Goal: Information Seeking & Learning: Learn about a topic

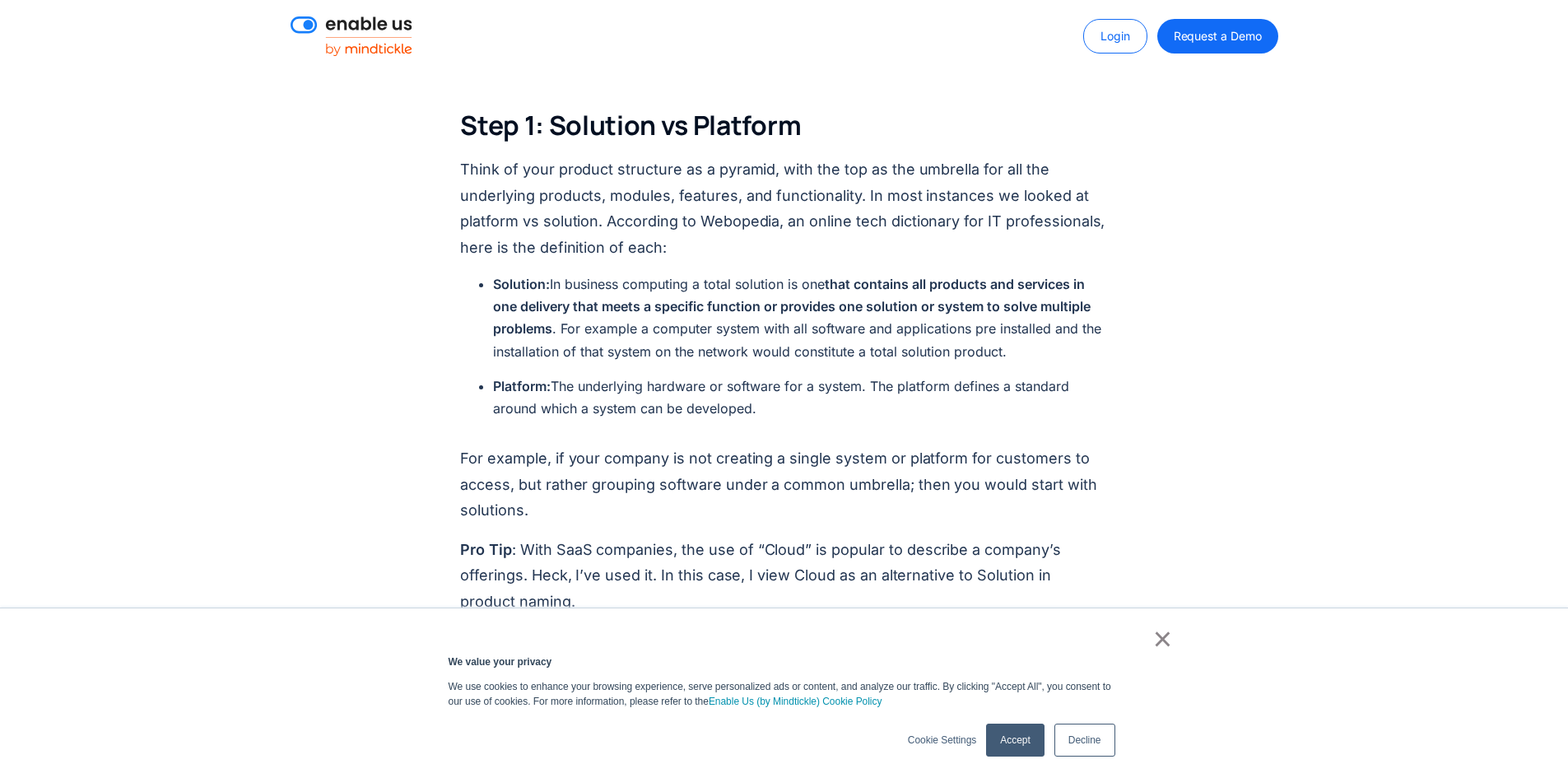
scroll to position [1400, 0]
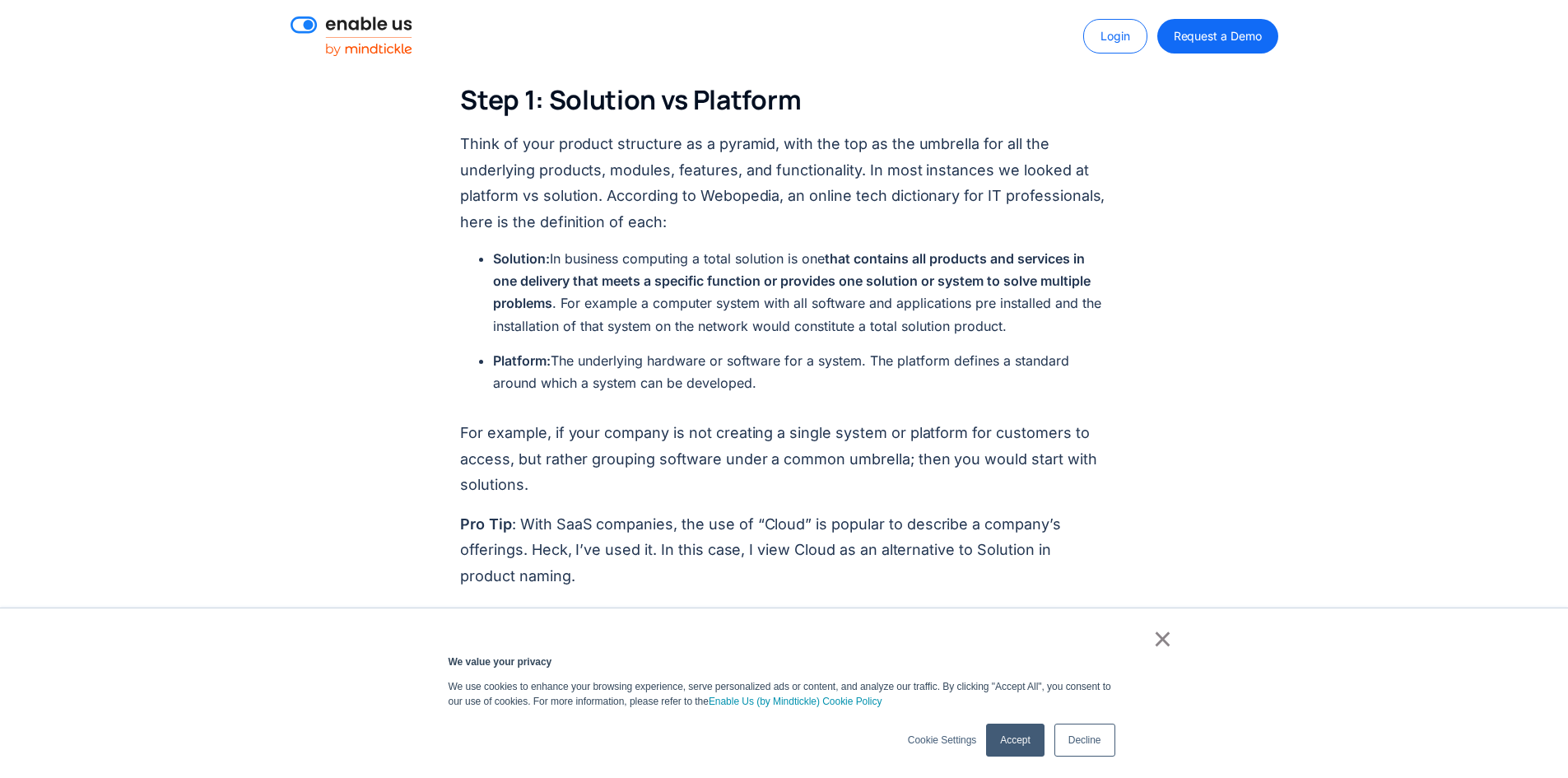
click at [613, 248] on li "Solution: In business computing a total solution is one that contains all produ…" at bounding box center [800, 292] width 615 height 89
drag, startPoint x: 771, startPoint y: 354, endPoint x: 473, endPoint y: 232, distance: 322.0
copy ul "Solution: In business computing a total solution is one that contains all produ…"
click at [1023, 420] on p "For example, if your company is not creating a single system or platform for cu…" at bounding box center [784, 459] width 648 height 78
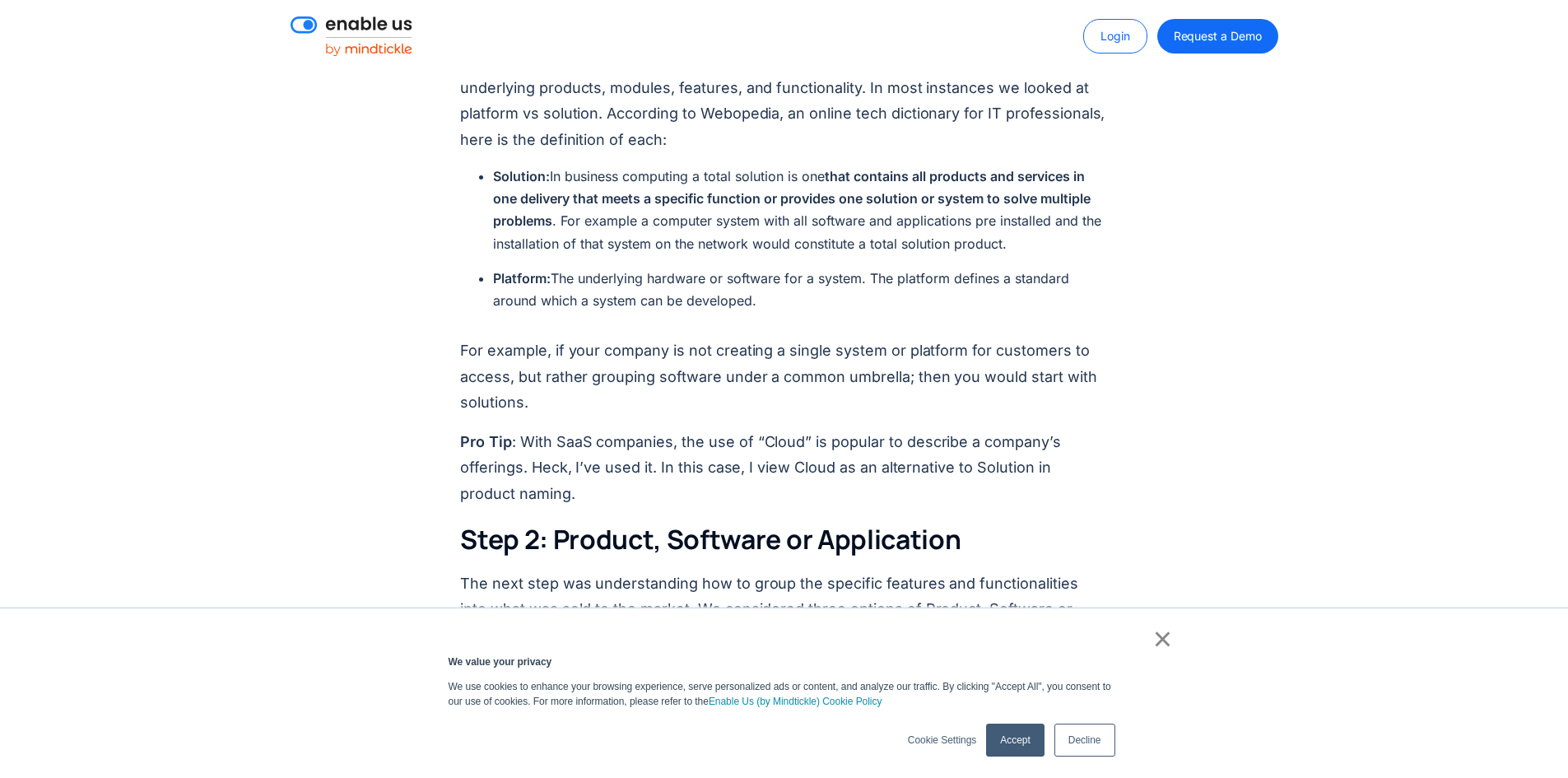
scroll to position [1564, 0]
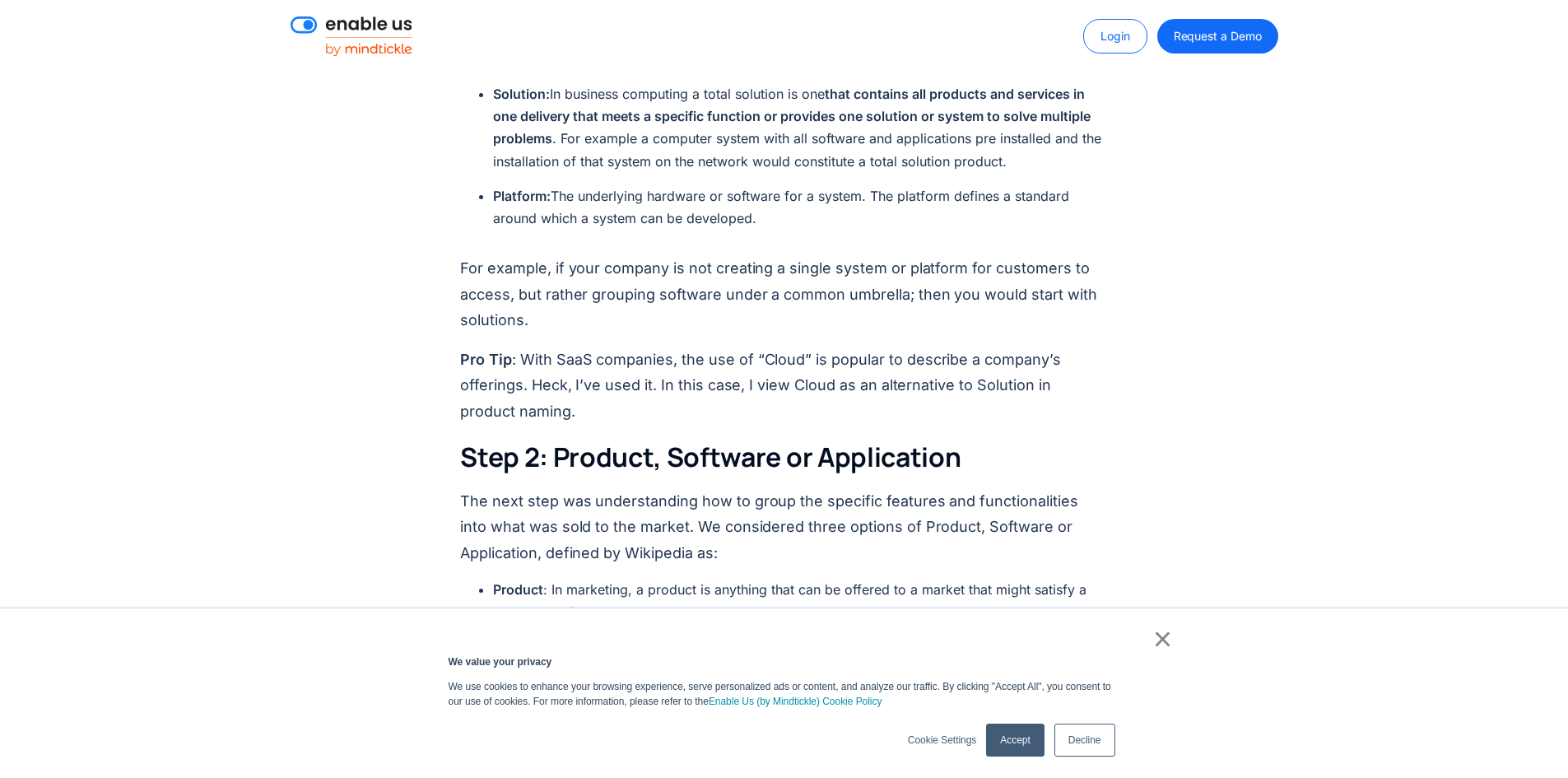
click at [529, 291] on p "For example, if your company is not creating a single system or platform for cu…" at bounding box center [784, 294] width 648 height 78
click at [538, 291] on p "For example, if your company is not creating a single system or platform for cu…" at bounding box center [784, 294] width 648 height 78
drag, startPoint x: 532, startPoint y: 298, endPoint x: 458, endPoint y: 249, distance: 88.8
copy p "For example, if your company is not creating a single system or platform for cu…"
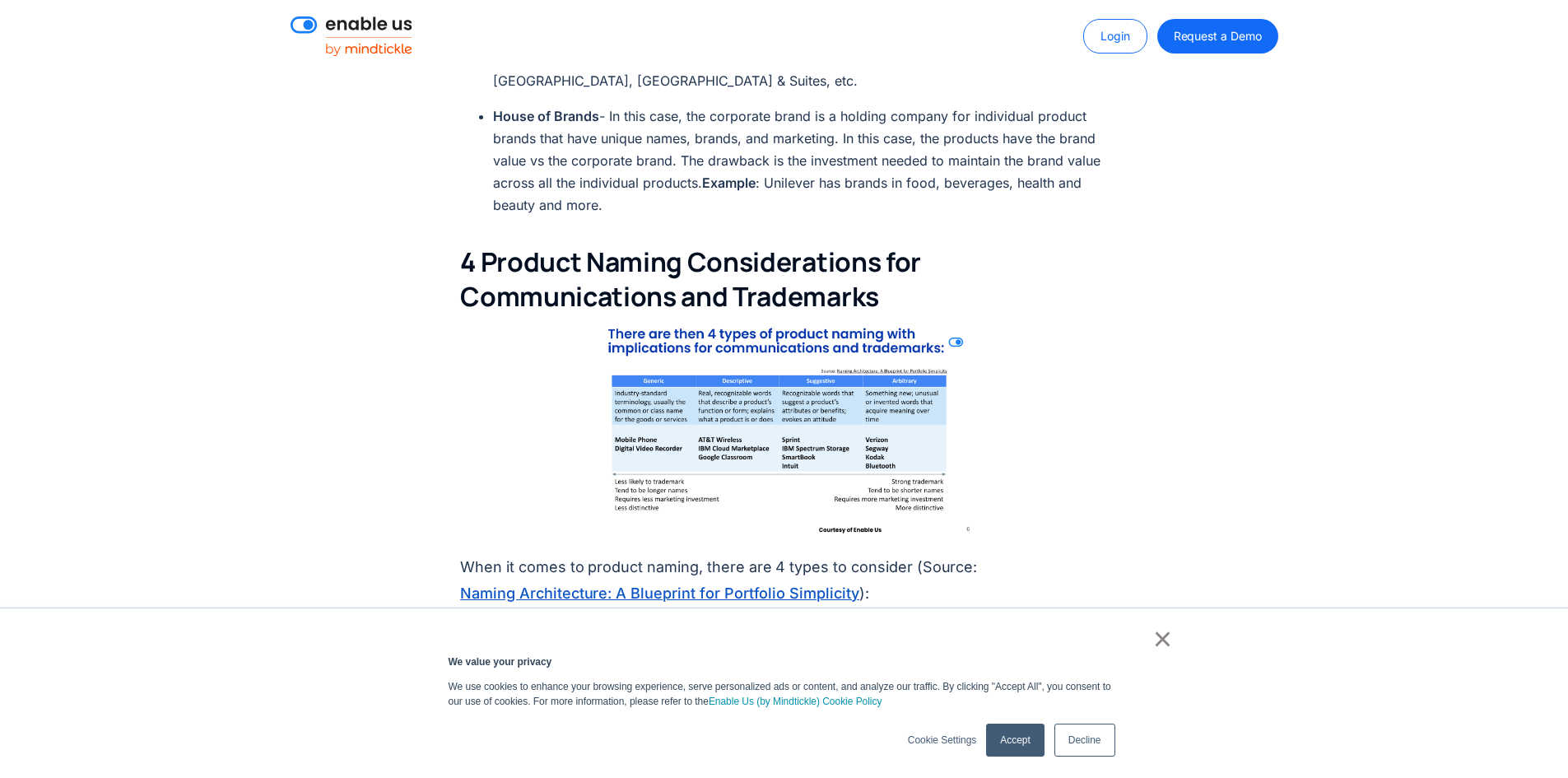
scroll to position [3953, 0]
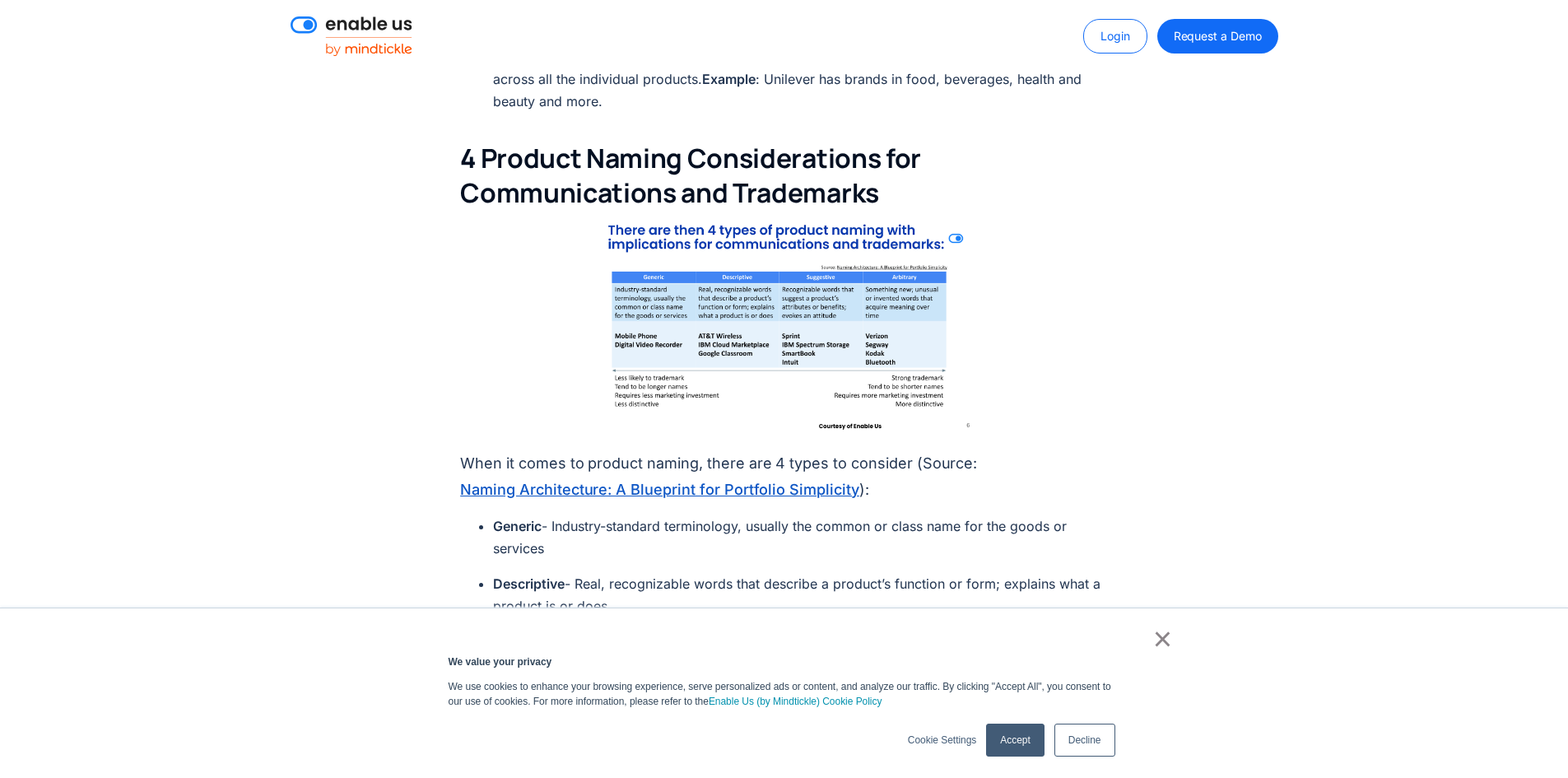
click at [723, 335] on img at bounding box center [784, 328] width 388 height 218
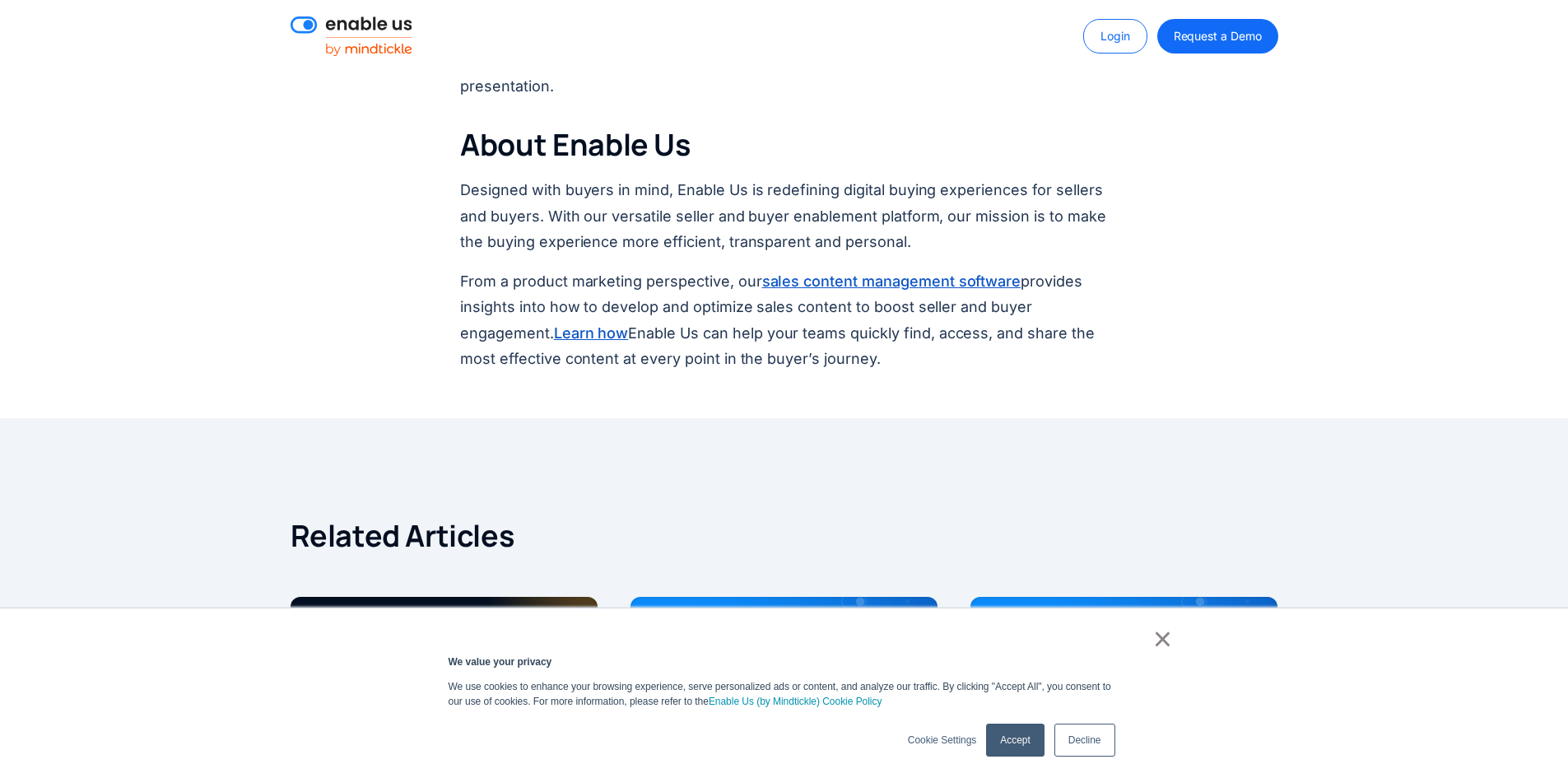
scroll to position [5106, 0]
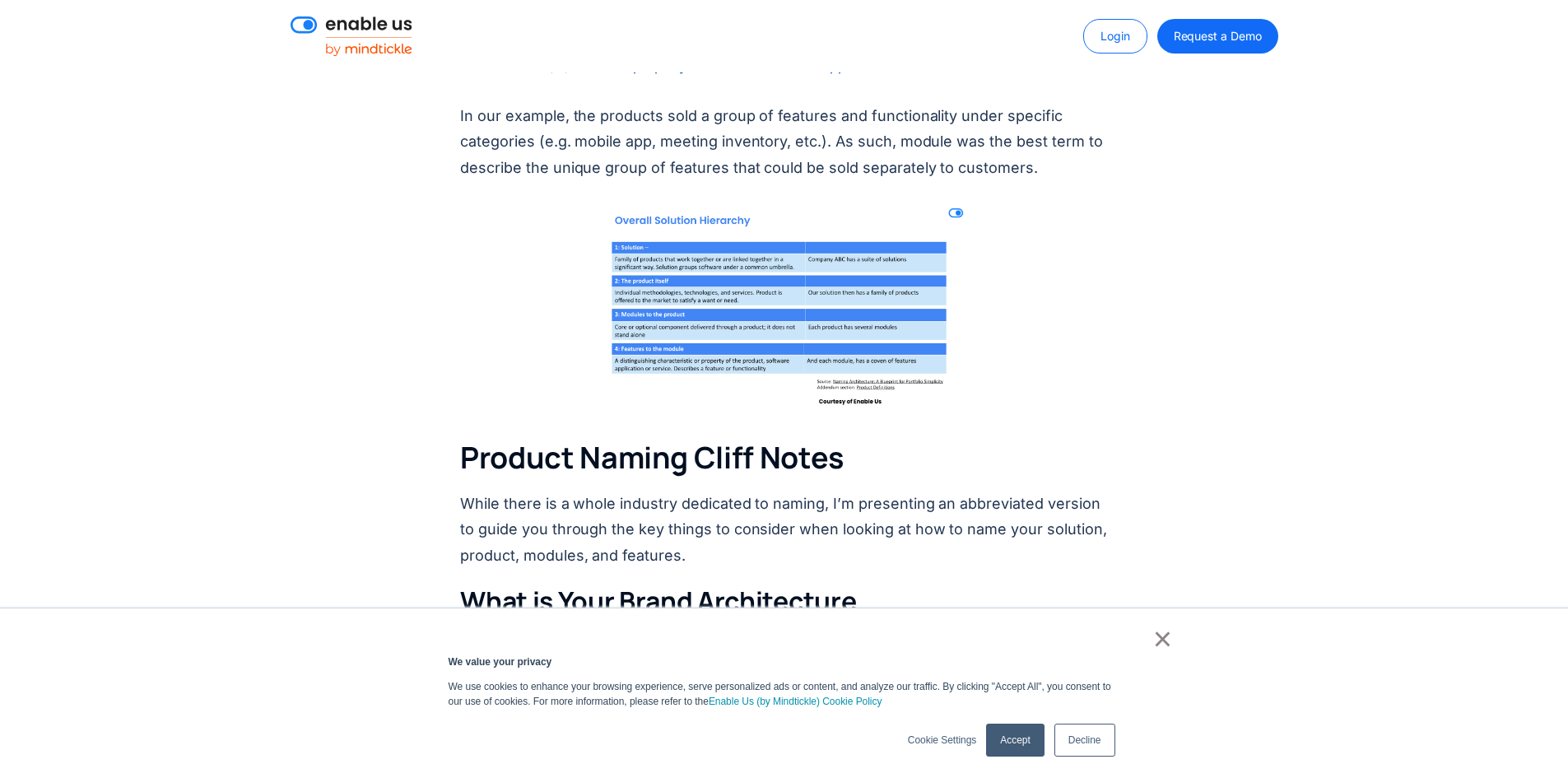
scroll to position [3047, 0]
